Goal: Task Accomplishment & Management: Use online tool/utility

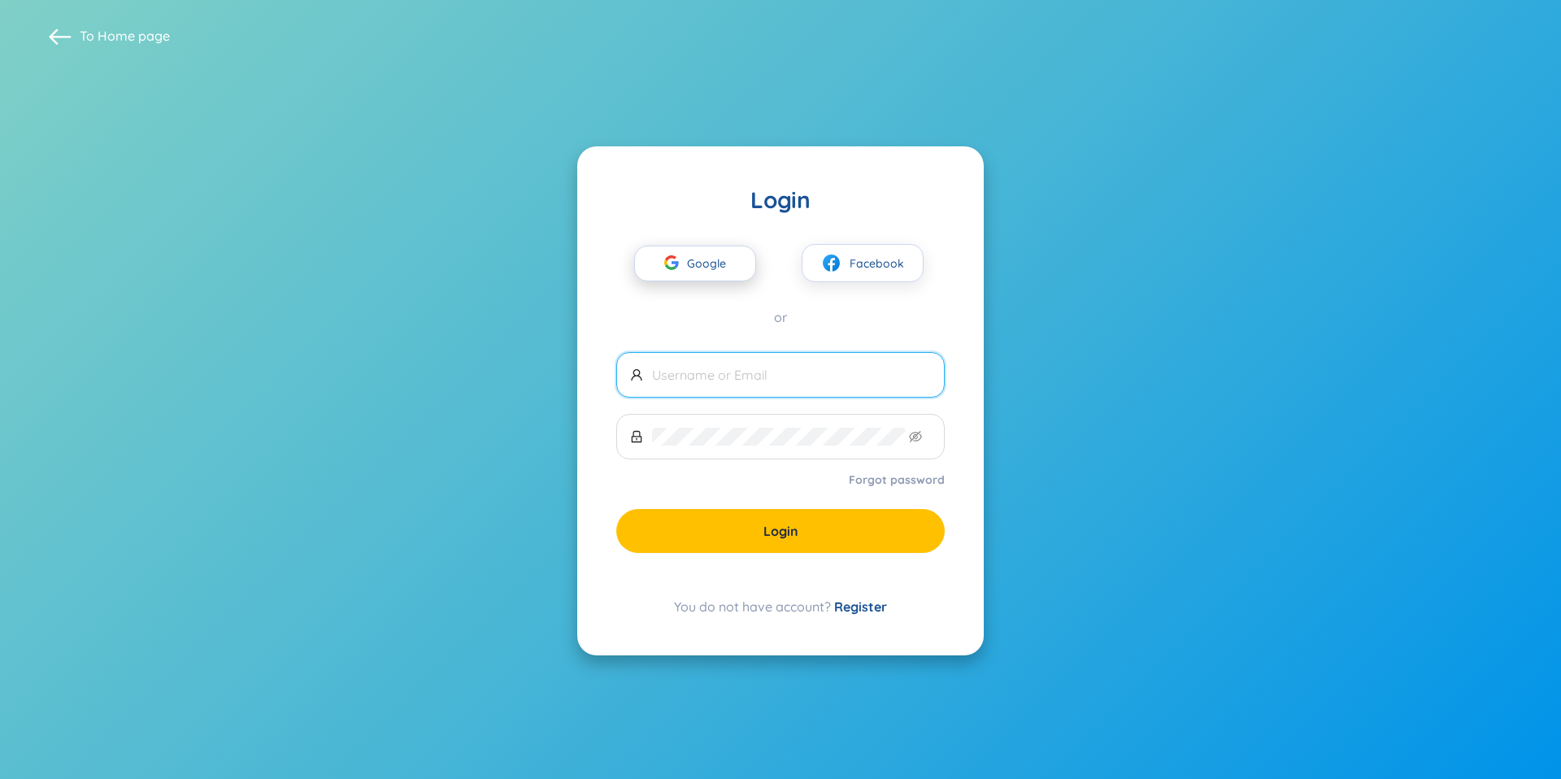
click at [691, 267] on span "Google" at bounding box center [710, 263] width 47 height 34
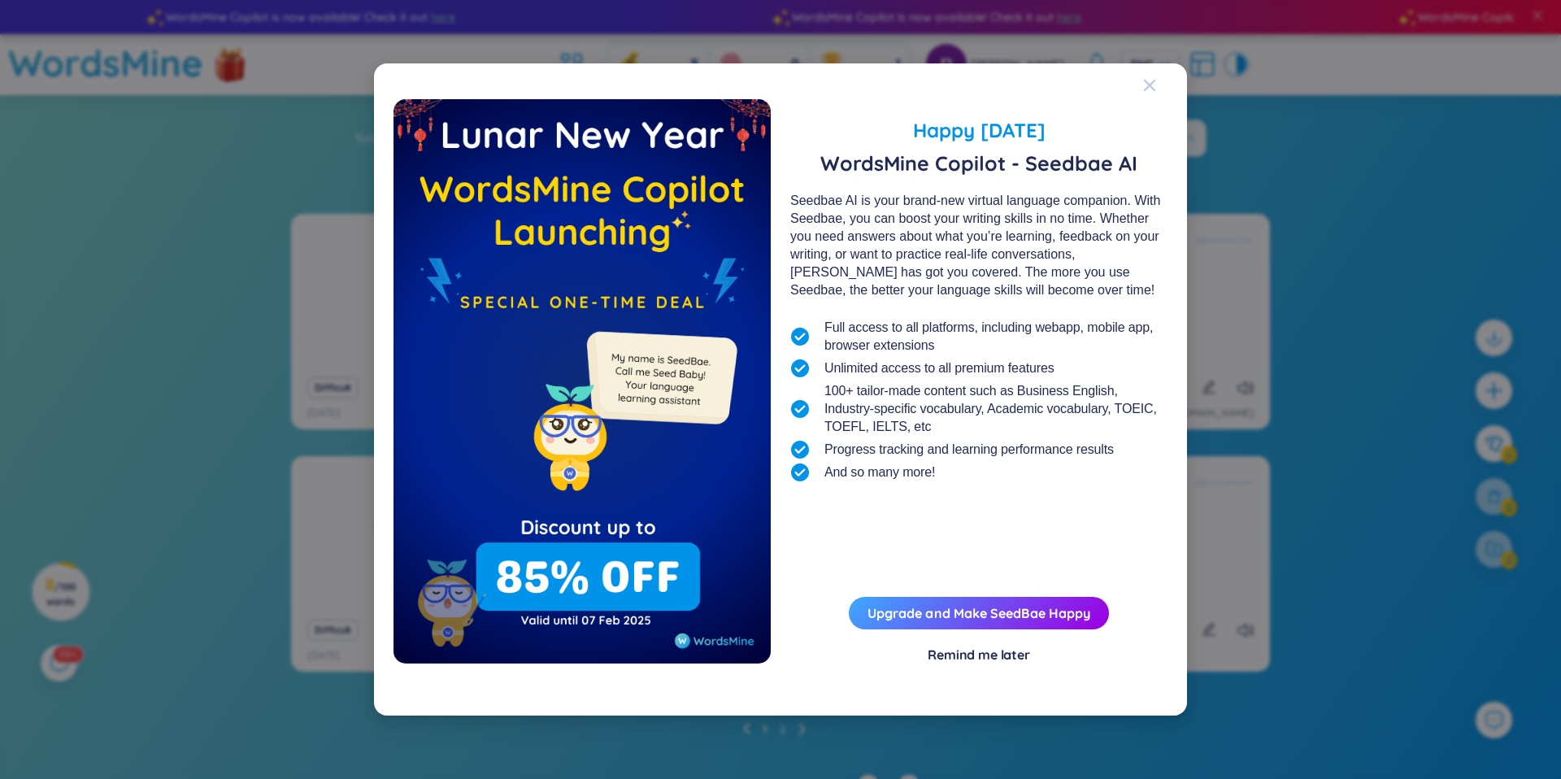
click at [1144, 85] on icon "Close" at bounding box center [1149, 85] width 13 height 13
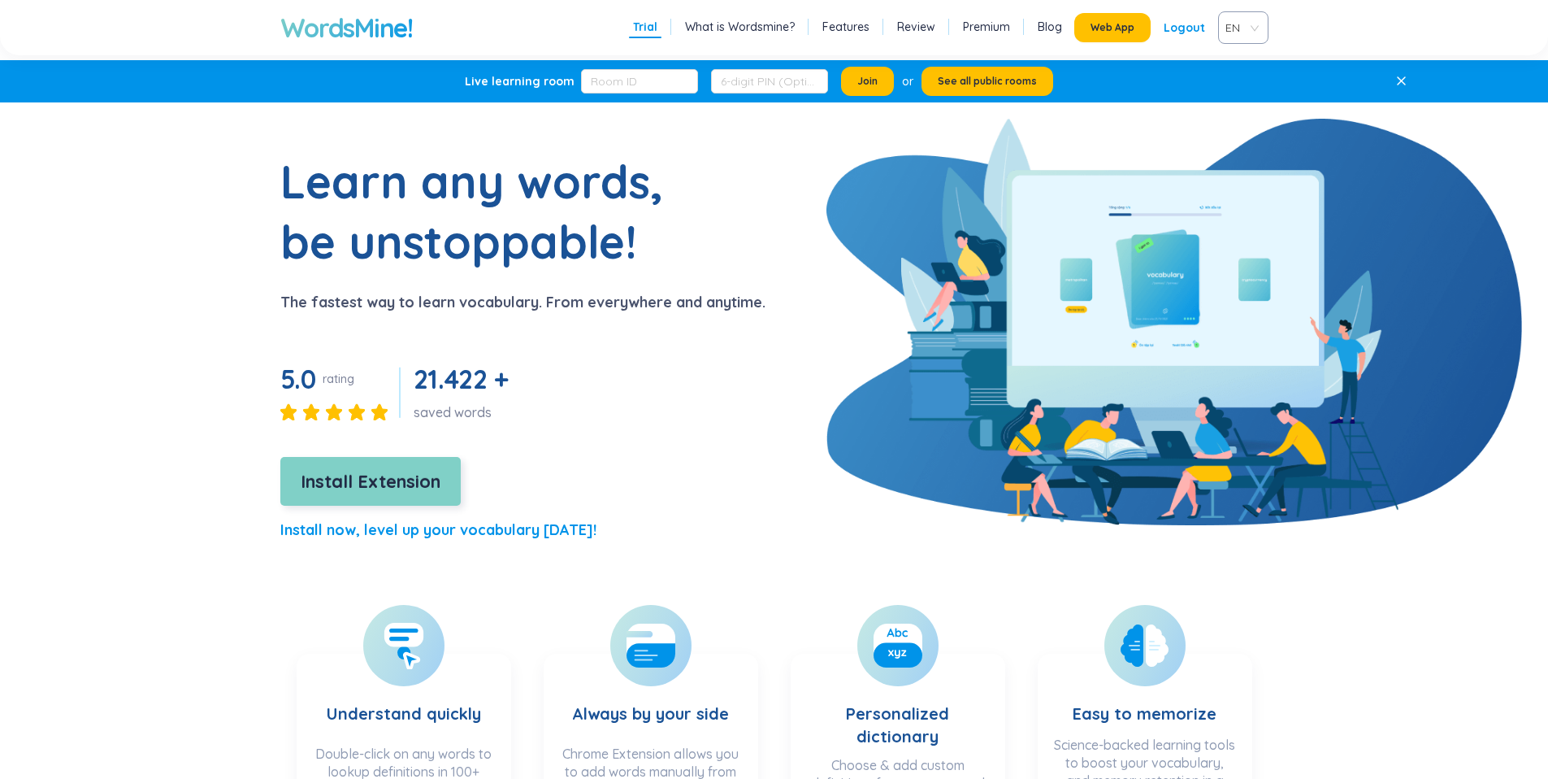
click at [367, 475] on span "Install Extension" at bounding box center [371, 481] width 140 height 28
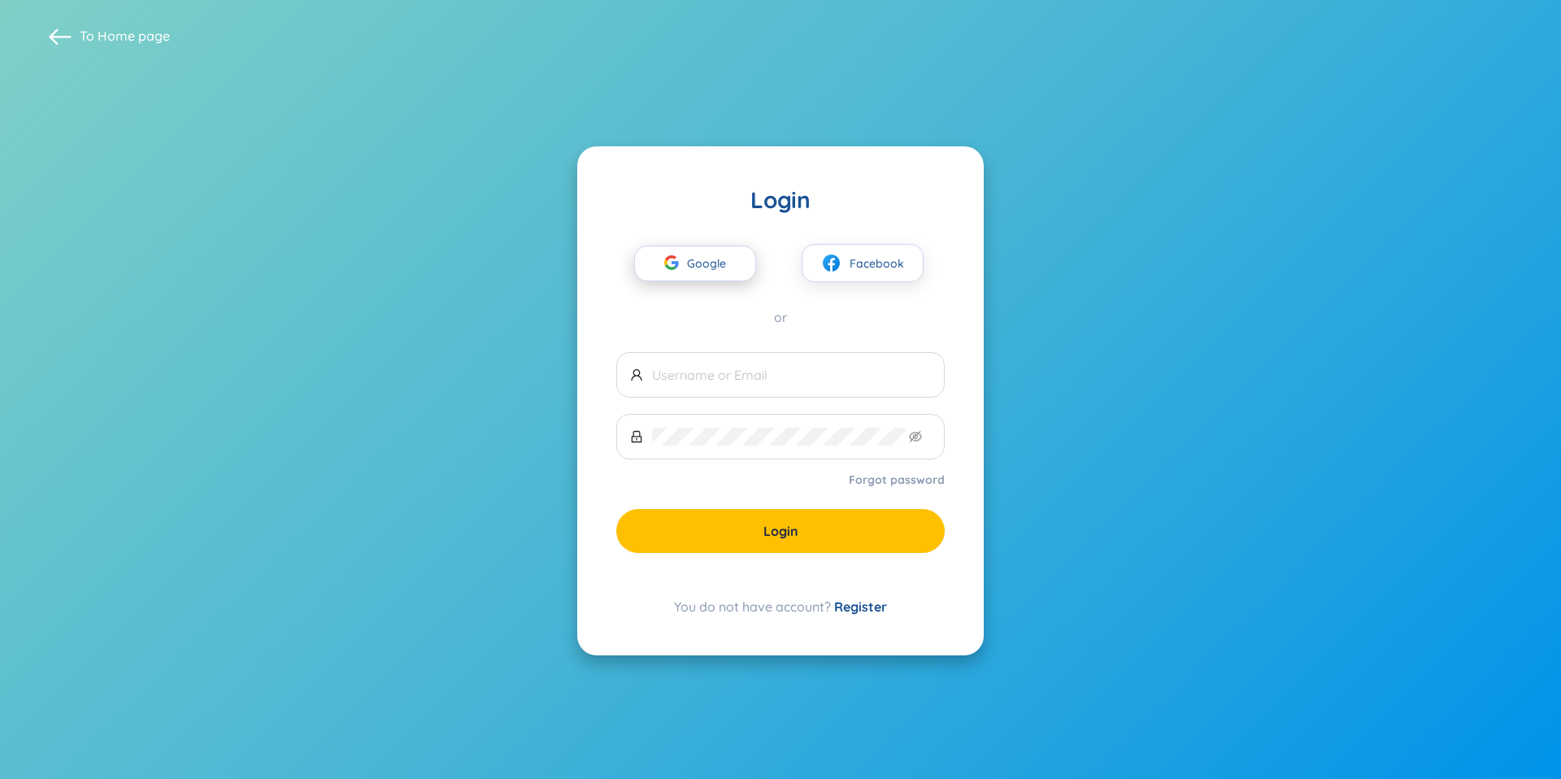
click at [708, 267] on span "Google" at bounding box center [710, 263] width 47 height 34
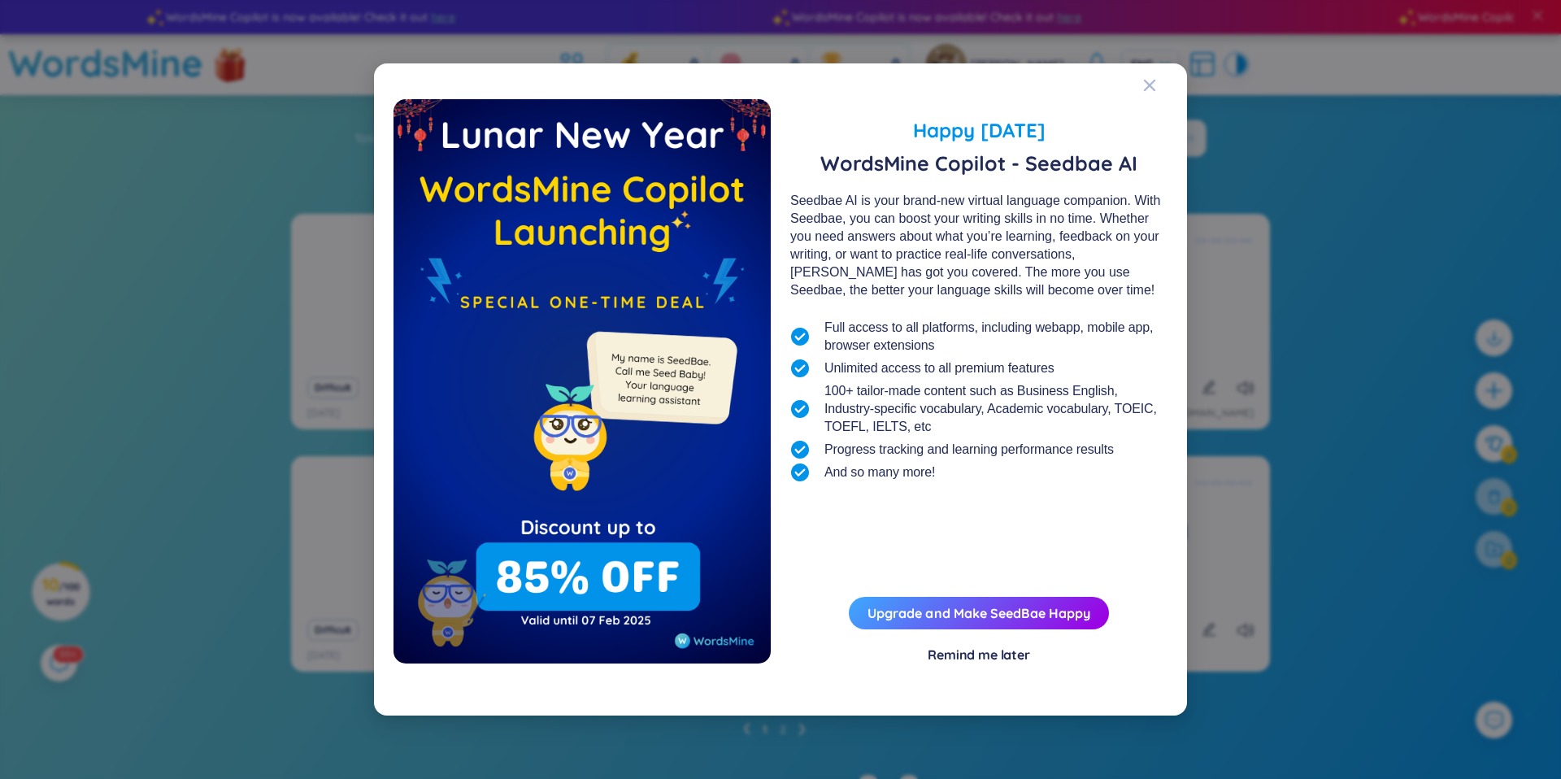
click at [977, 650] on div "Remind me later" at bounding box center [978, 654] width 102 height 18
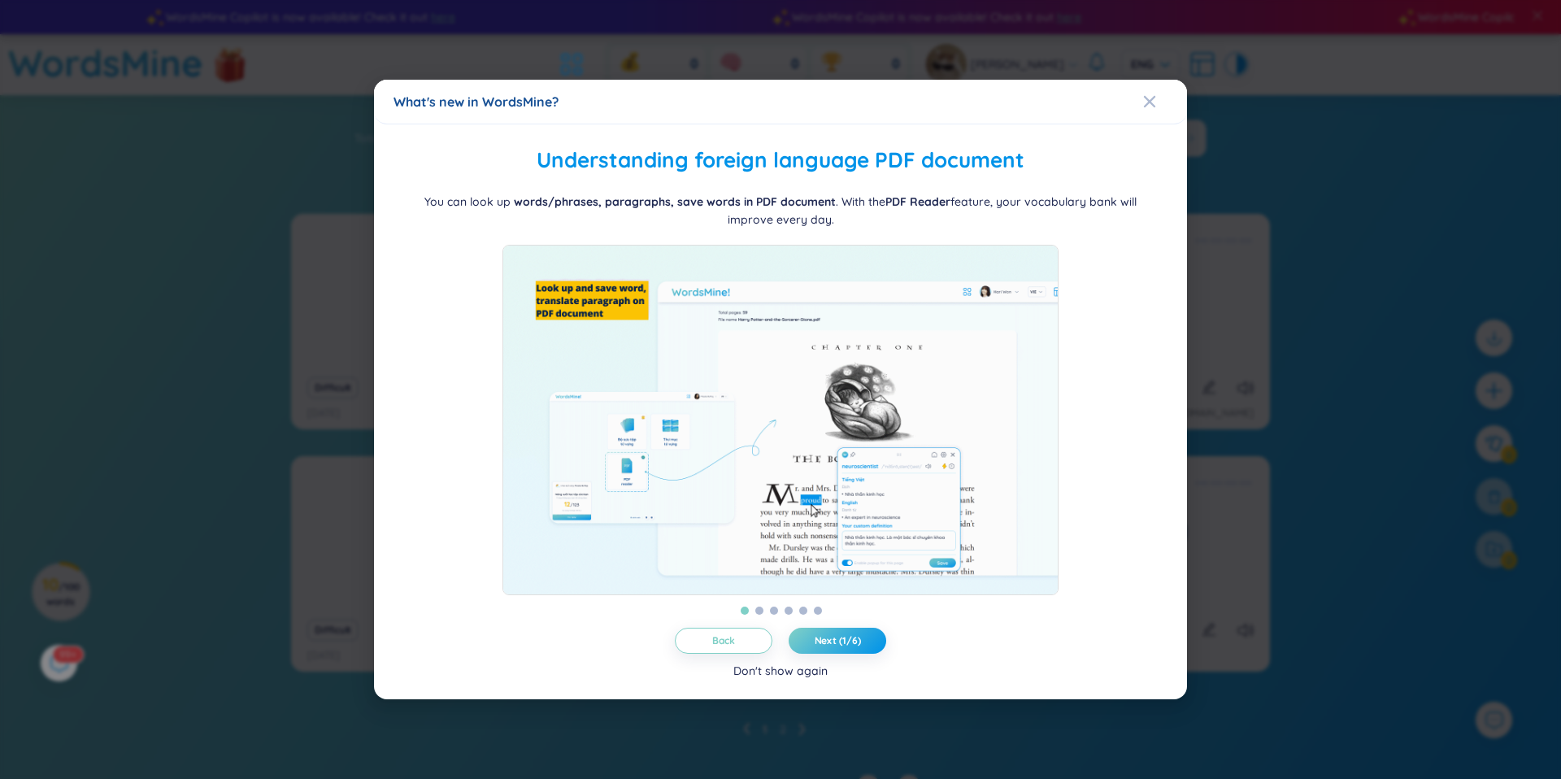
click at [767, 680] on div "Don't show again" at bounding box center [780, 671] width 94 height 18
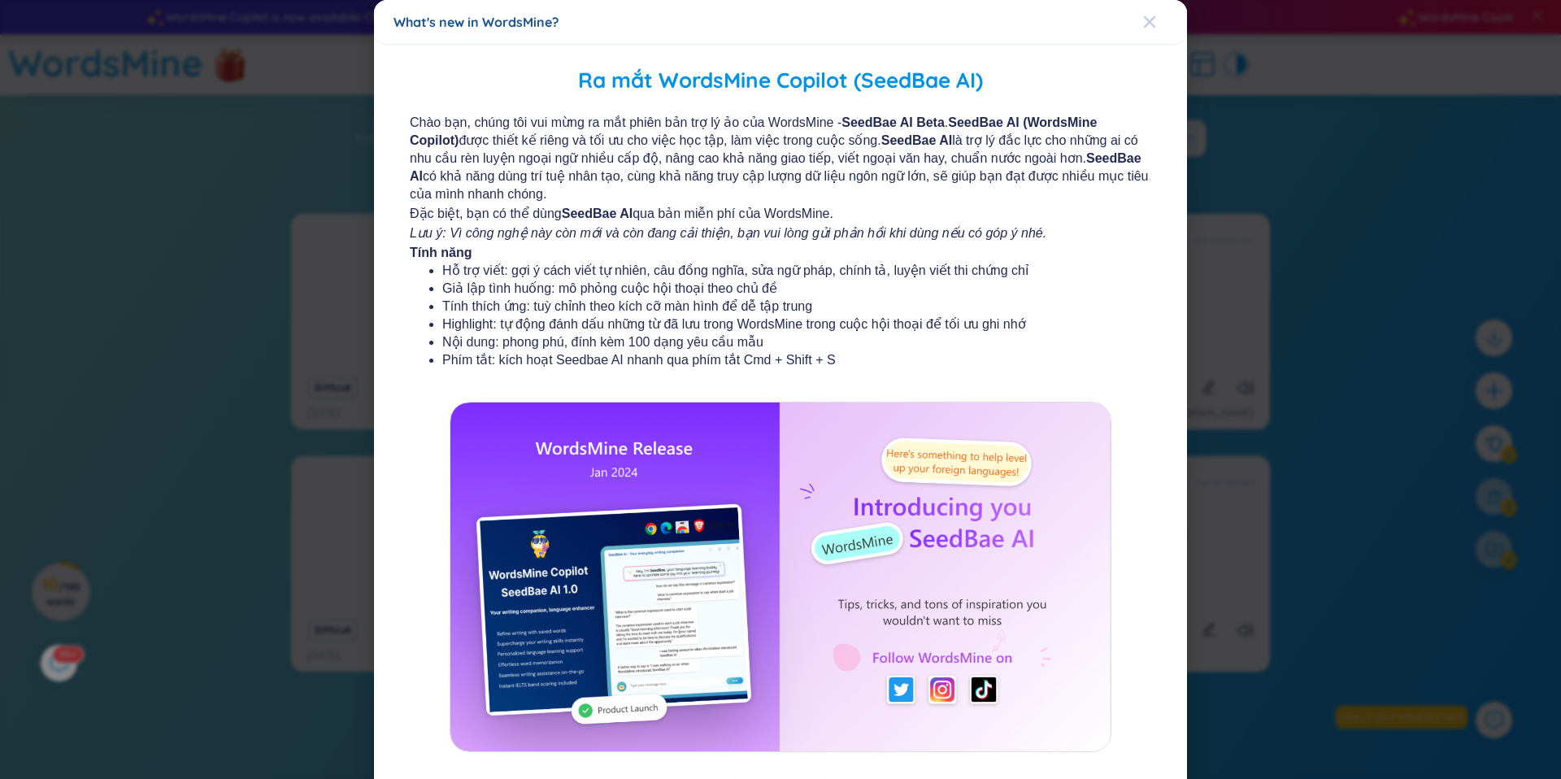
click at [1148, 14] on div "Close" at bounding box center [1149, 22] width 13 height 44
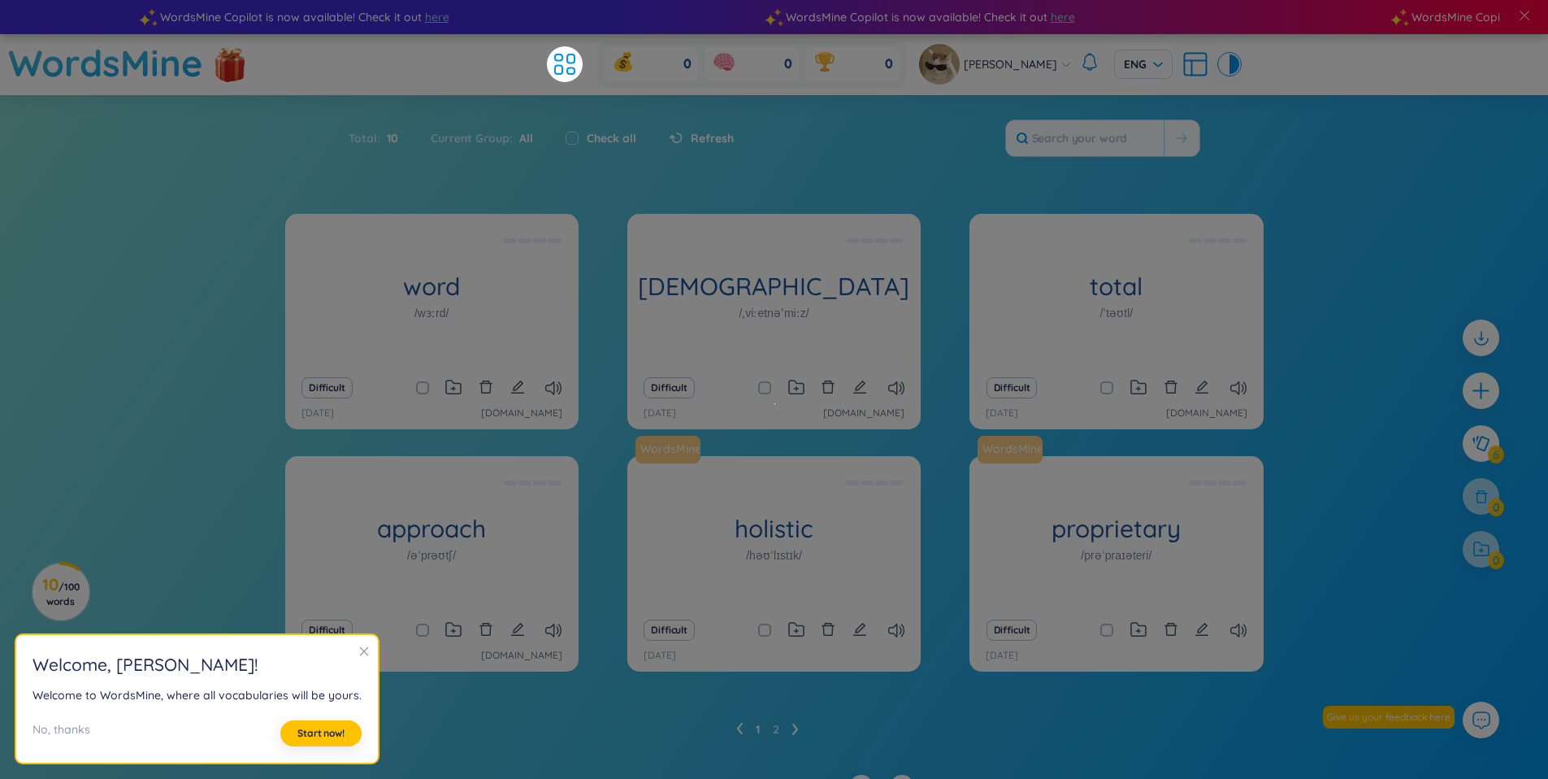
click at [358, 652] on icon "close" at bounding box center [363, 650] width 11 height 11
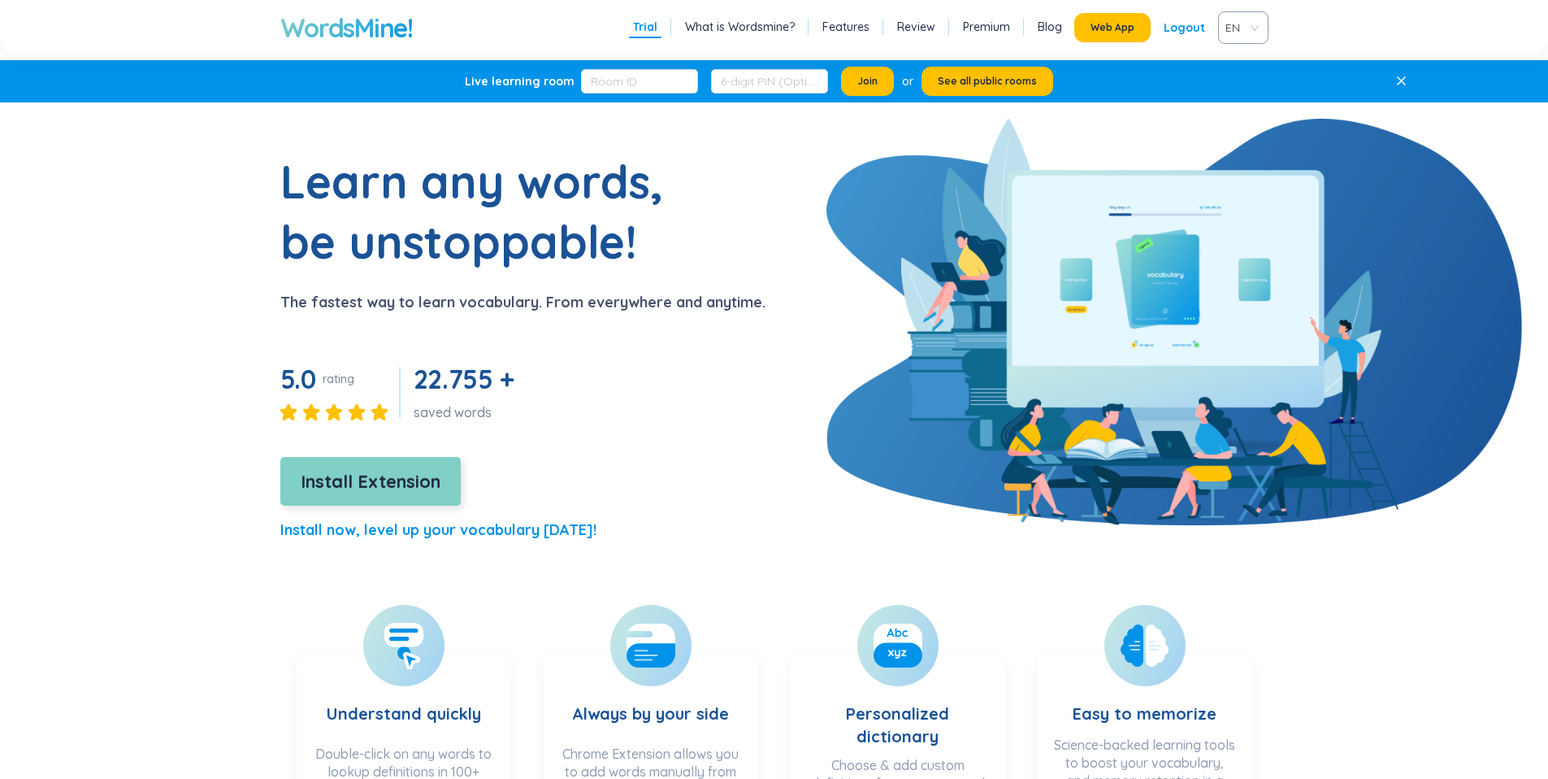
click at [368, 467] on span "Install Extension" at bounding box center [371, 481] width 140 height 28
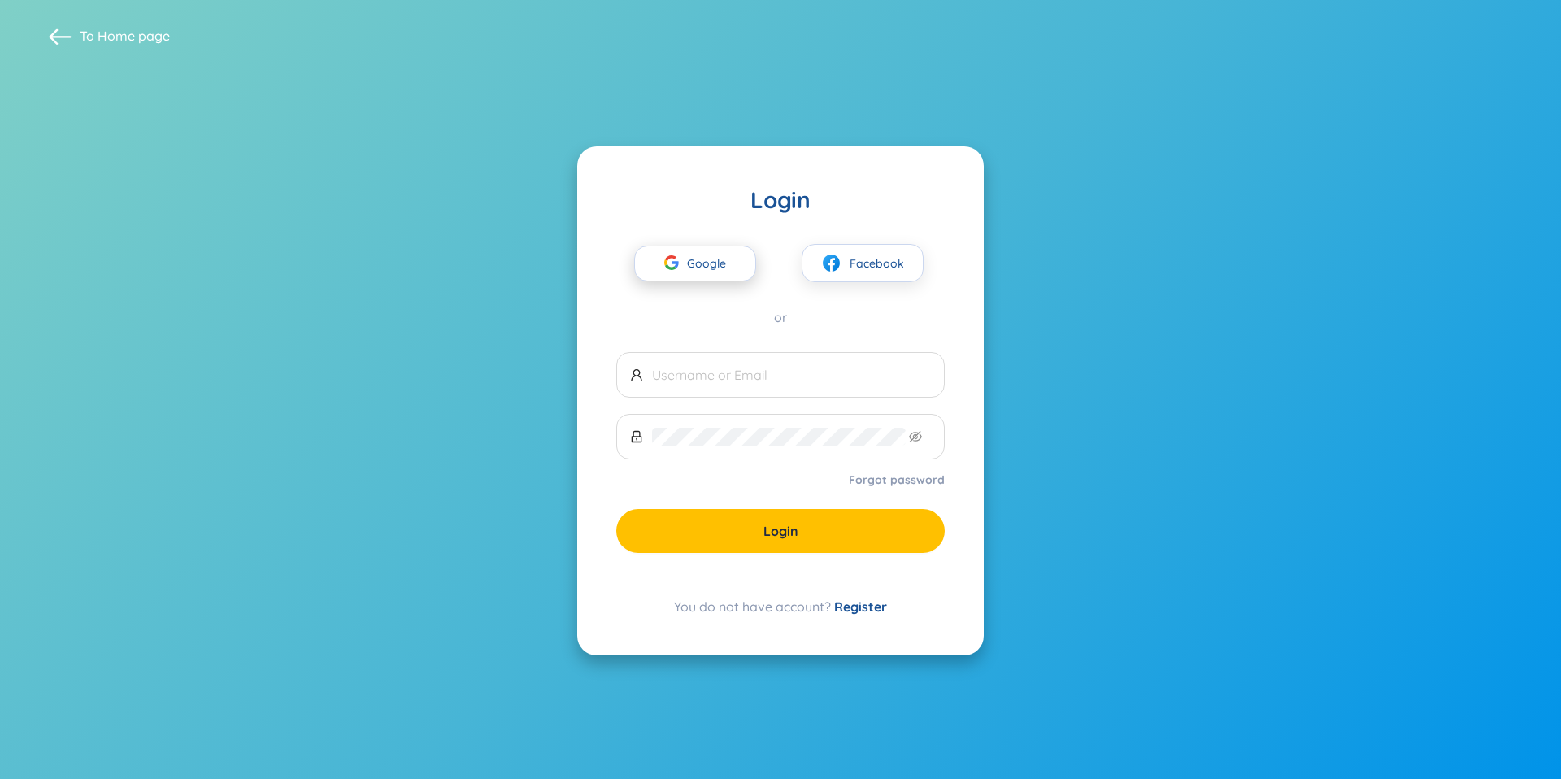
click at [714, 267] on span "Google" at bounding box center [710, 263] width 47 height 34
